Goal: Information Seeking & Learning: Learn about a topic

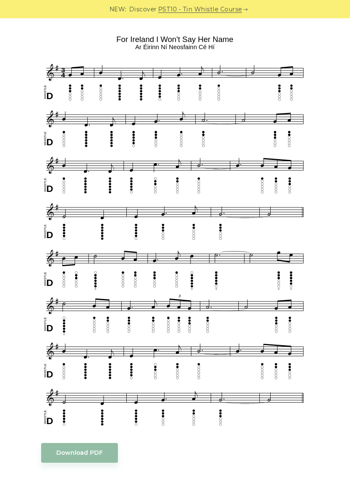
scroll to position [222, 0]
click at [47, 19] on p "Sheet music notes and tab to play For Ireland I Won’t Say Her Name on a tin whi…" at bounding box center [175, 3] width 268 height 33
click at [29, 40] on div "Sheet music notes and tab to play For Ireland I Won’t Say Her Name on a tin whi…" at bounding box center [175, 433] width 314 height 893
click at [14, 153] on div "Sheet music notes and tab to play For Ireland I Won’t Say Her Name on a tin whi…" at bounding box center [175, 433] width 327 height 893
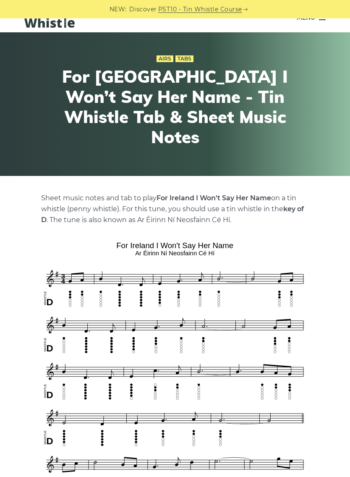
scroll to position [0, 0]
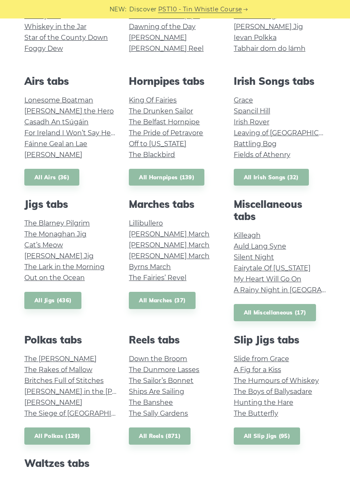
scroll to position [245, 0]
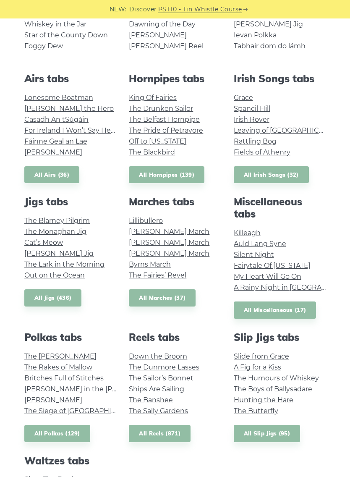
click at [273, 240] on link "Auld Lang Syne" at bounding box center [260, 244] width 52 height 8
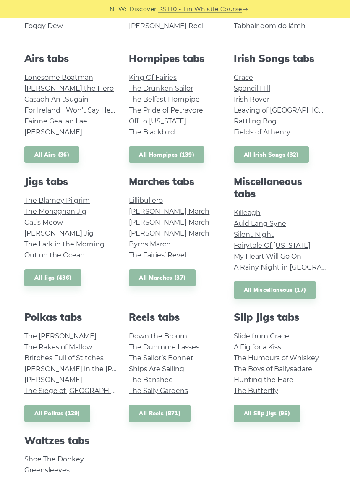
scroll to position [265, 0]
click at [293, 241] on link "Fairytale Of [US_STATE]" at bounding box center [272, 245] width 77 height 8
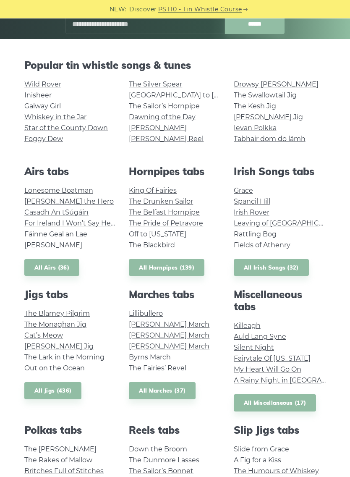
scroll to position [152, 0]
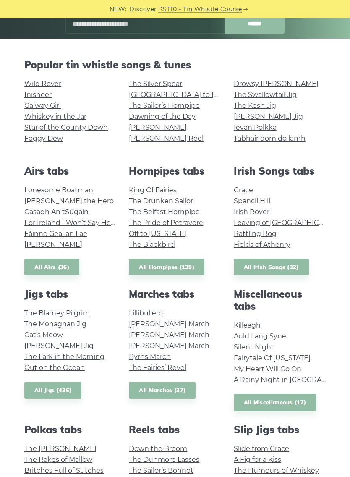
click at [246, 183] on div "Irish Songs tabs [PERSON_NAME] [PERSON_NAME] Irish Rover Leaving of [GEOGRAPHIC…" at bounding box center [280, 220] width 105 height 111
click at [244, 191] on link "Grace" at bounding box center [243, 190] width 19 height 8
click at [246, 186] on link "Grace" at bounding box center [243, 190] width 19 height 8
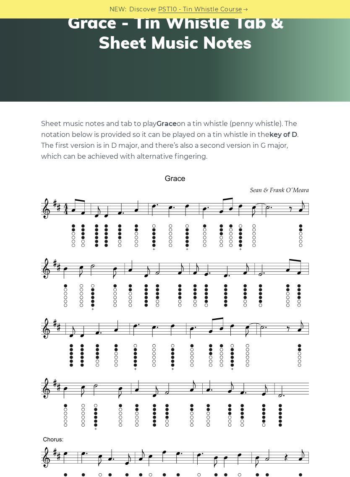
scroll to position [90, 0]
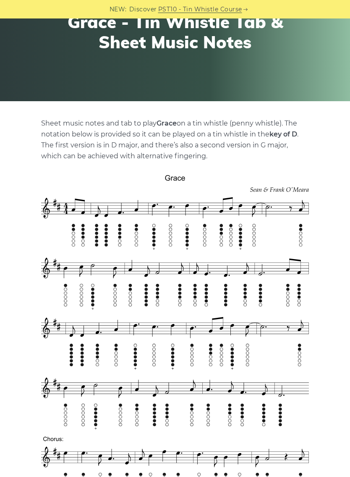
click at [22, 91] on div "Irish Songs Tabs Easy Grace - Tin Whistle Tab & Sheet Music Notes" at bounding box center [175, 30] width 350 height 144
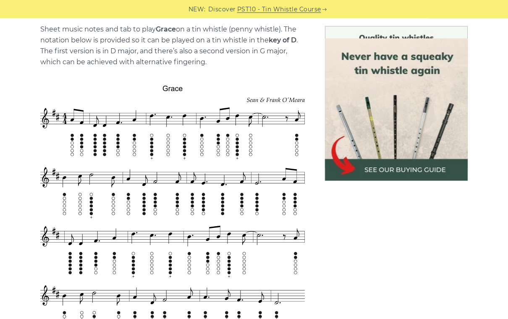
scroll to position [220, 0]
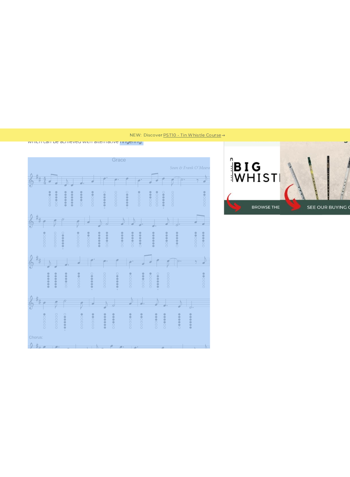
scroll to position [146, 0]
